Goal: Task Accomplishment & Management: Manage account settings

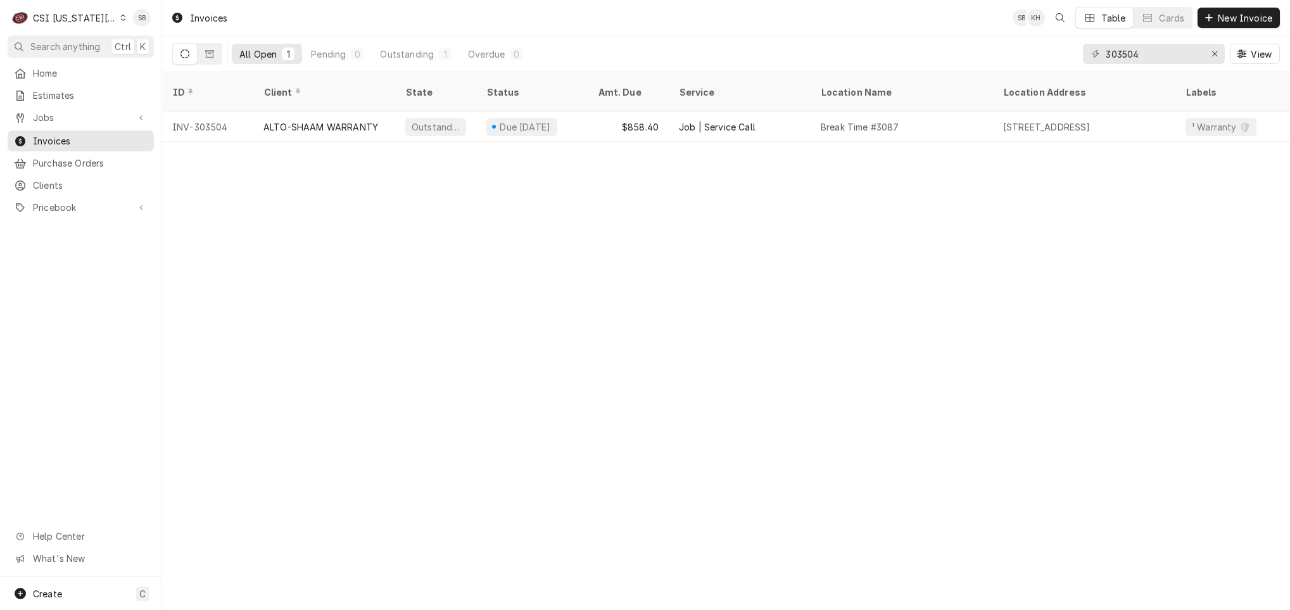
click at [82, 16] on div "CSI [US_STATE][GEOGRAPHIC_DATA]" at bounding box center [75, 17] width 84 height 13
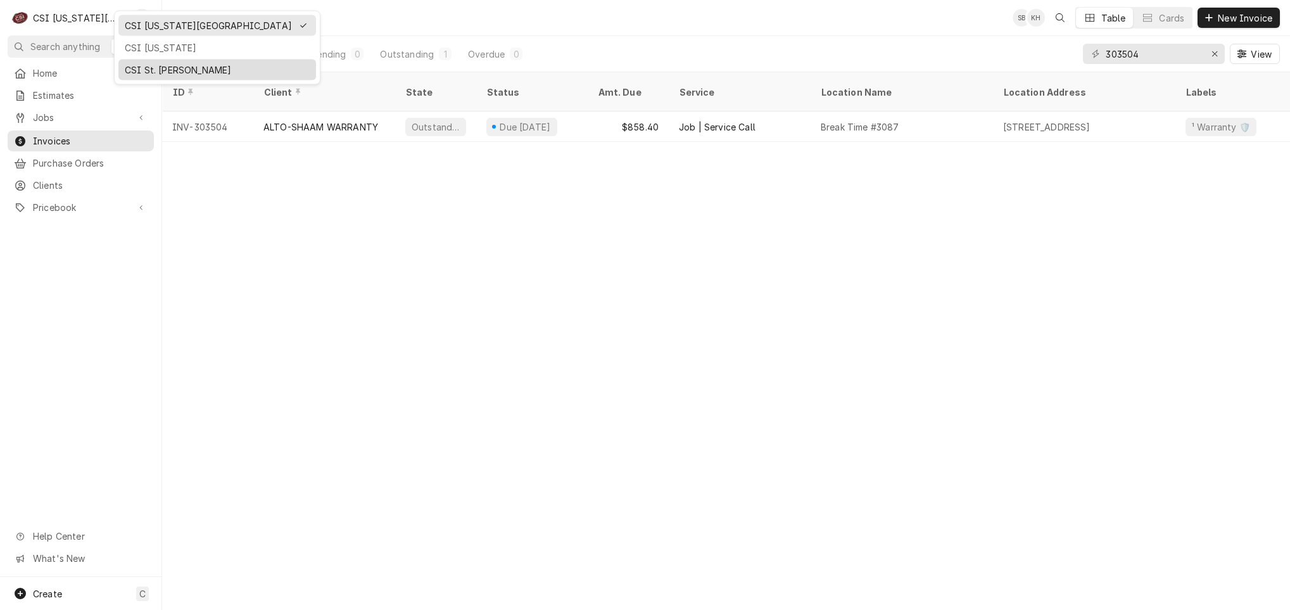
click at [147, 65] on div "CSI St. [PERSON_NAME]" at bounding box center [217, 69] width 185 height 13
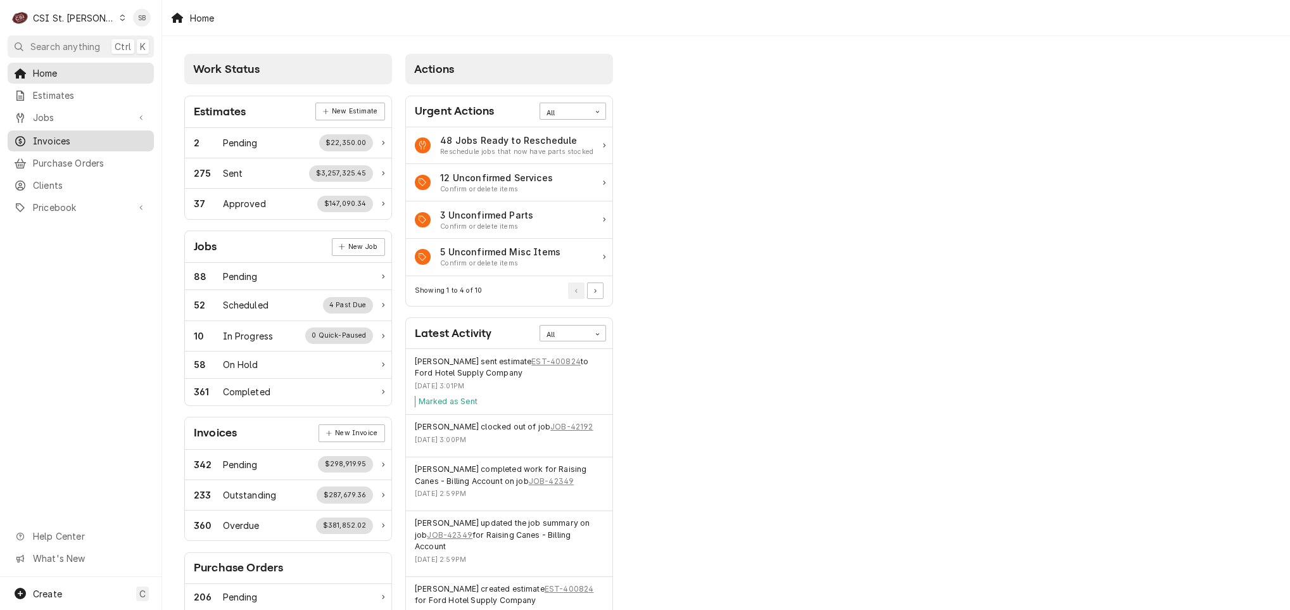
click at [80, 133] on div "Invoices" at bounding box center [80, 141] width 141 height 16
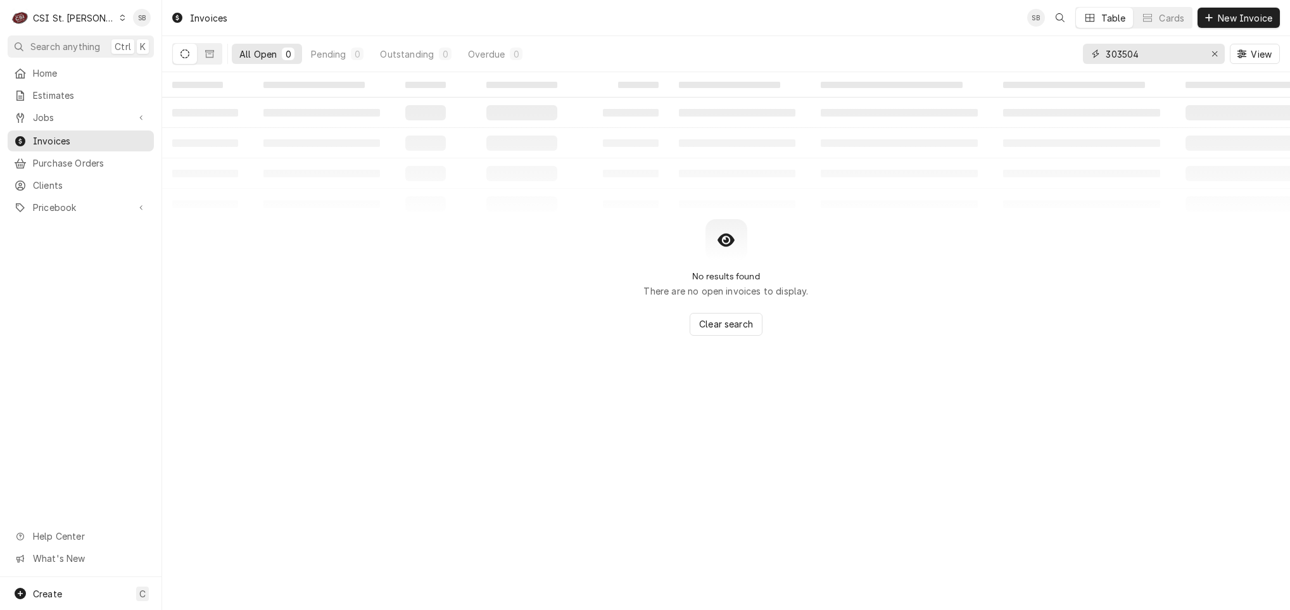
click at [1130, 57] on input "303504" at bounding box center [1152, 54] width 95 height 20
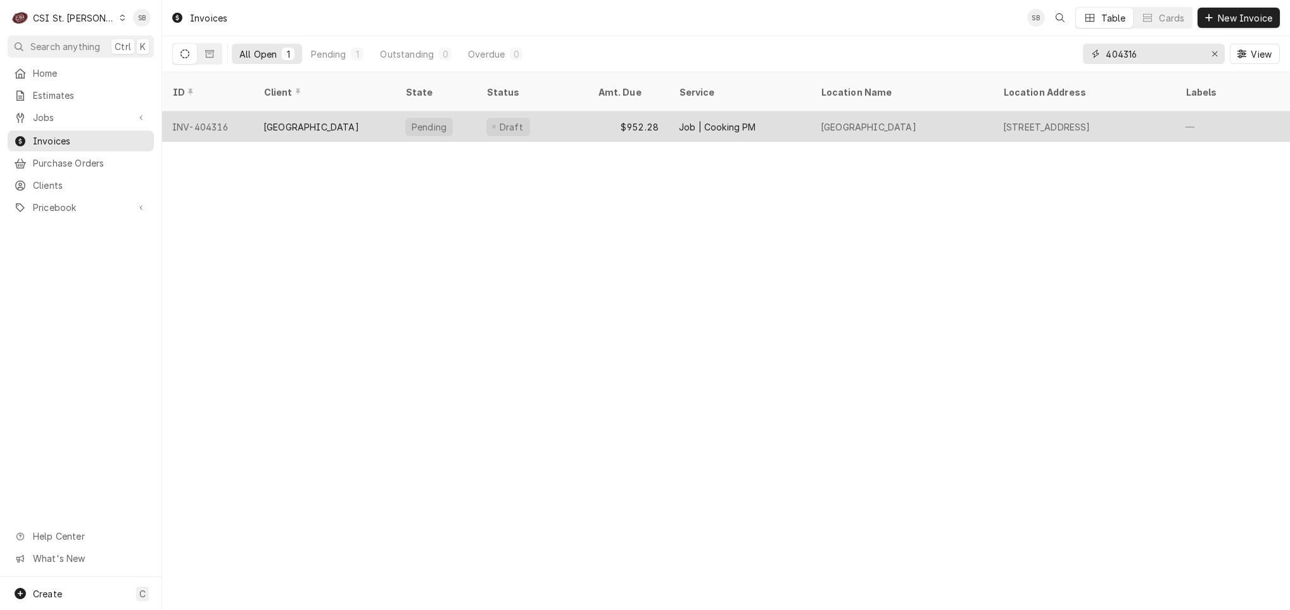
type input "404316"
click at [277, 120] on div "St. Luke's Surrey Place" at bounding box center [311, 126] width 96 height 13
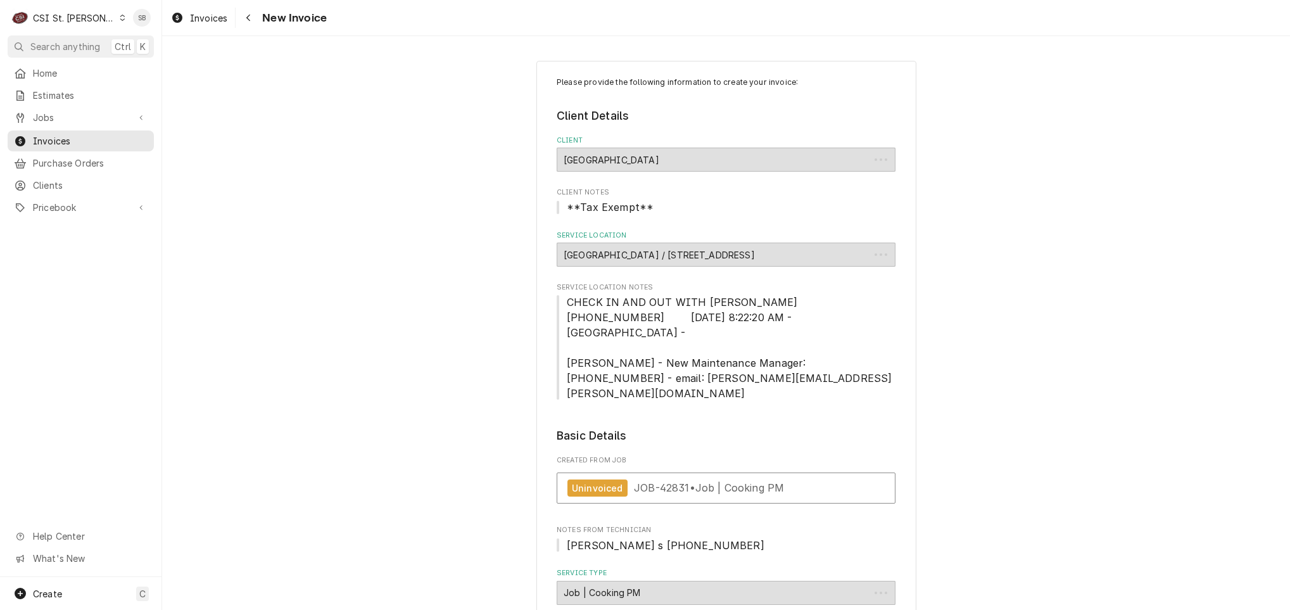
type textarea "x"
drag, startPoint x: 1267, startPoint y: 69, endPoint x: 1287, endPoint y: 89, distance: 28.2
click at [1287, 89] on div "Please provide the following information to create your invoice: Client Details…" at bounding box center [726, 323] width 1128 height 574
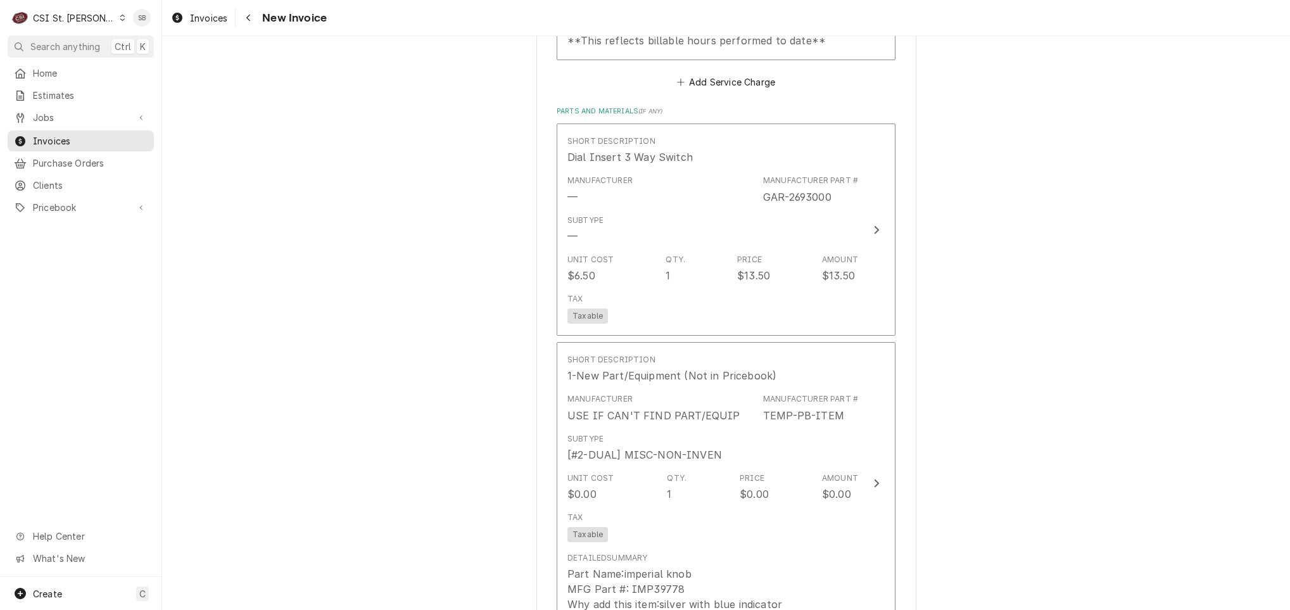
scroll to position [3932, 0]
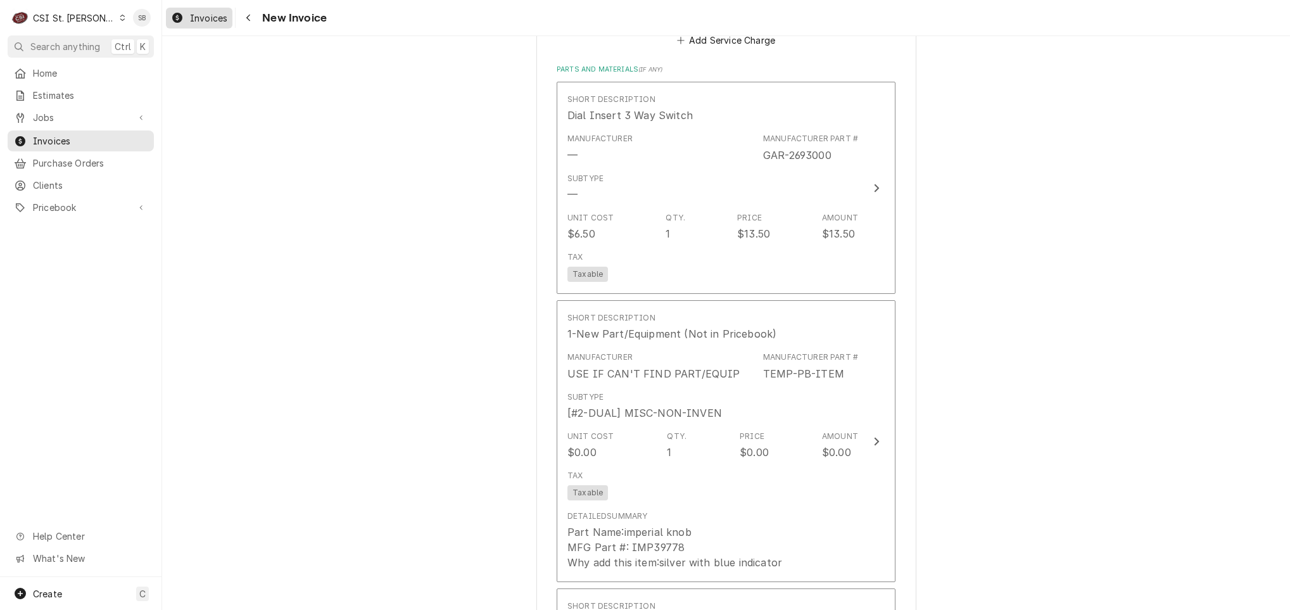
click at [179, 15] on icon "Dynamic Content Wrapper" at bounding box center [177, 18] width 10 height 10
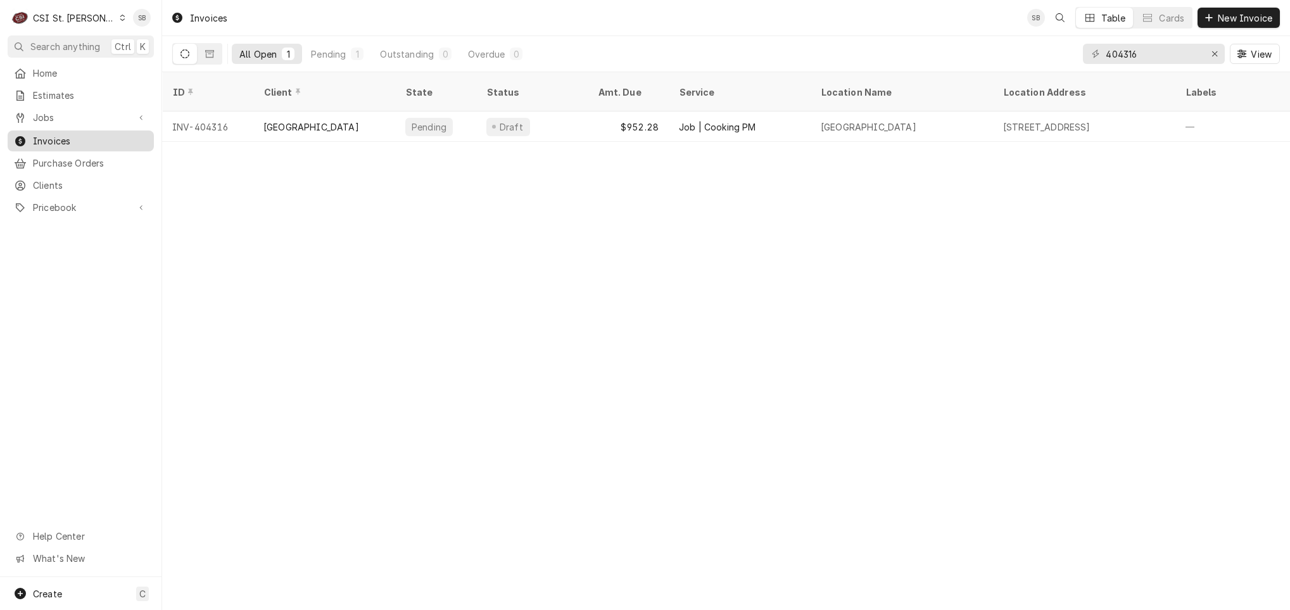
click at [54, 139] on span "Invoices" at bounding box center [90, 140] width 115 height 13
